Goal: Transaction & Acquisition: Purchase product/service

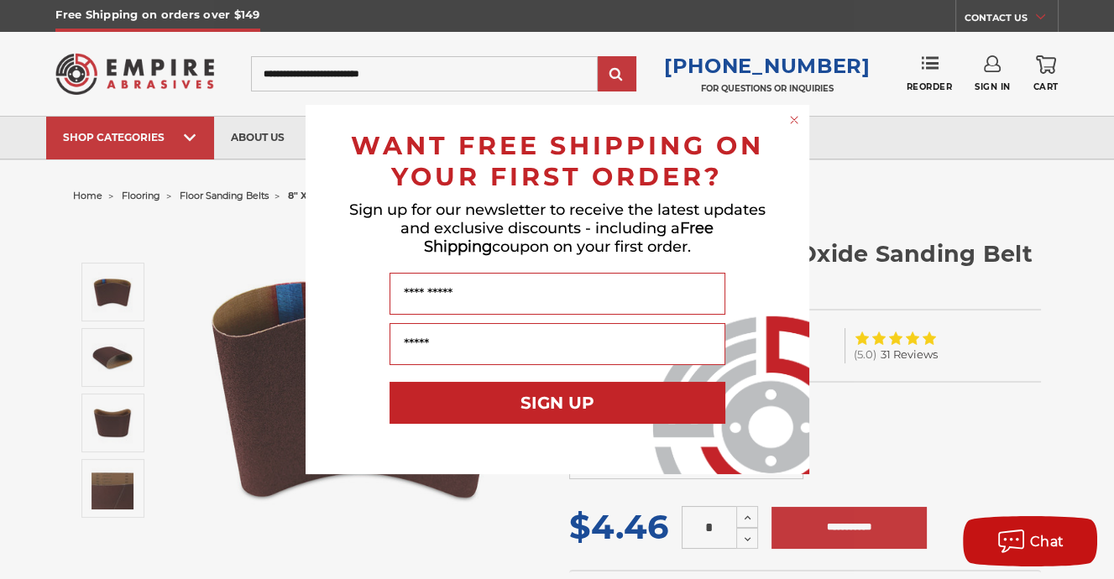
click at [793, 122] on circle "Close dialog" at bounding box center [794, 120] width 16 height 16
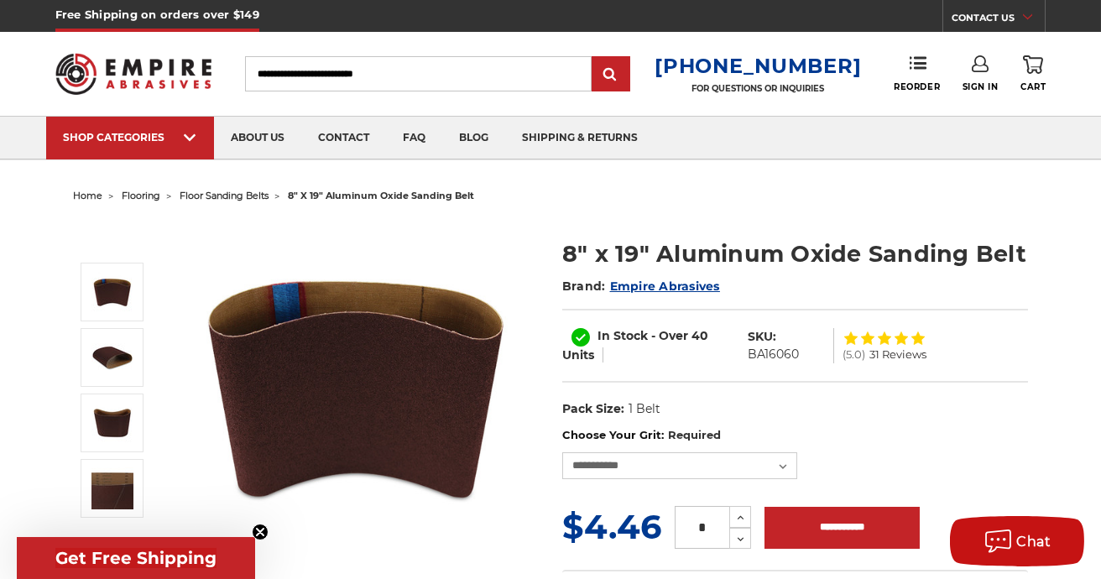
click at [237, 196] on span "floor sanding belts" at bounding box center [224, 196] width 89 height 12
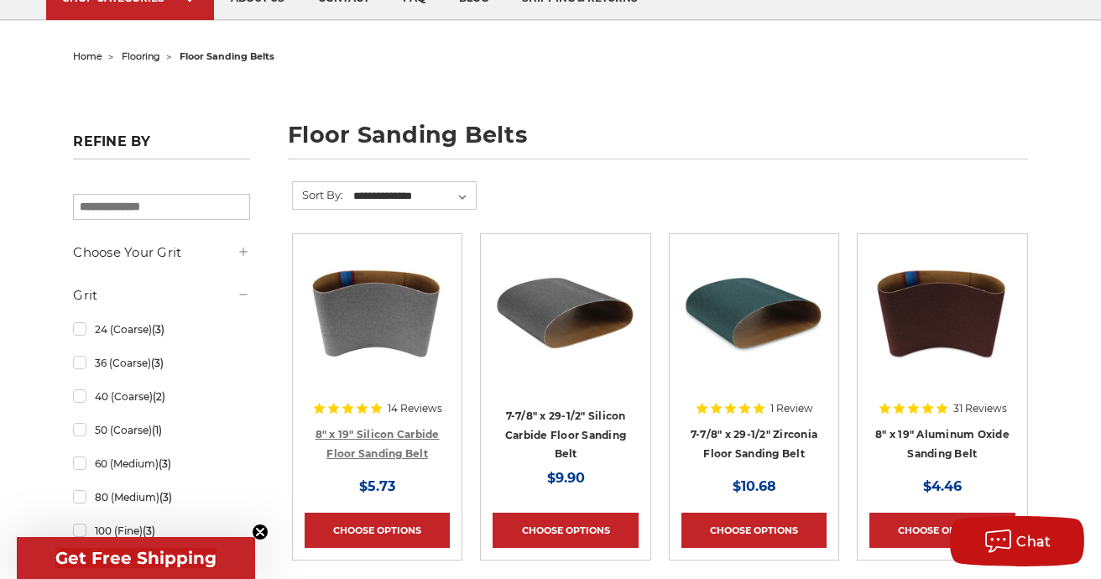
click at [371, 436] on link "8" x 19" Silicon Carbide Floor Sanding Belt" at bounding box center [378, 444] width 124 height 32
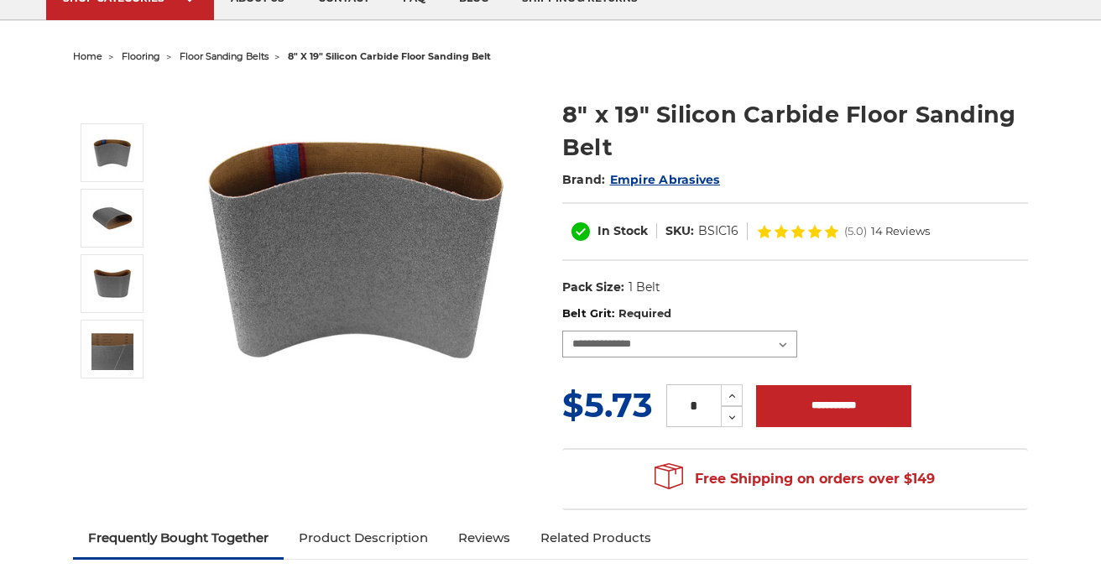
click at [721, 344] on select "**********" at bounding box center [679, 344] width 235 height 27
